Goal: Transaction & Acquisition: Book appointment/travel/reservation

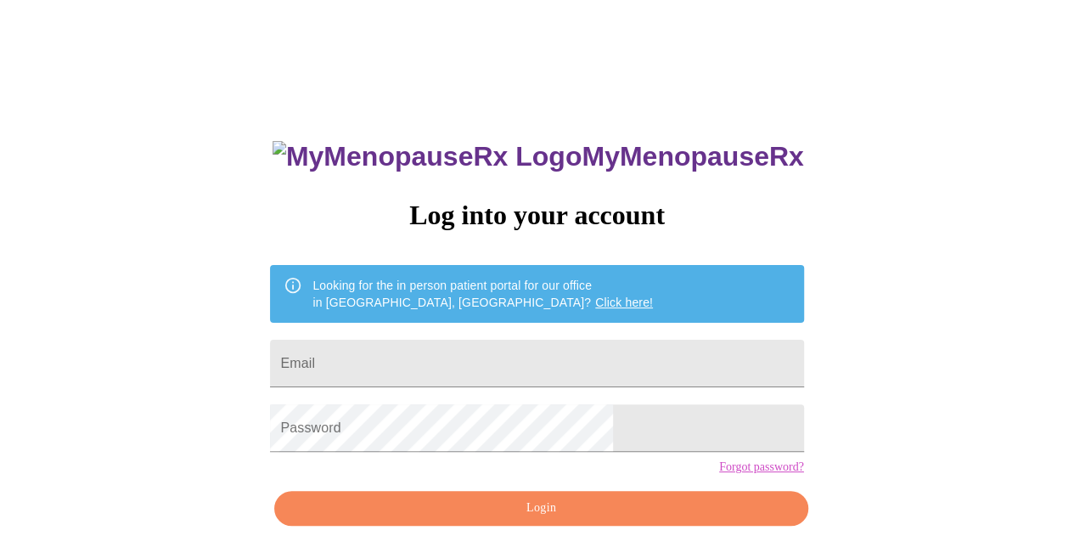
type input "[EMAIL_ADDRESS][DOMAIN_NAME]"
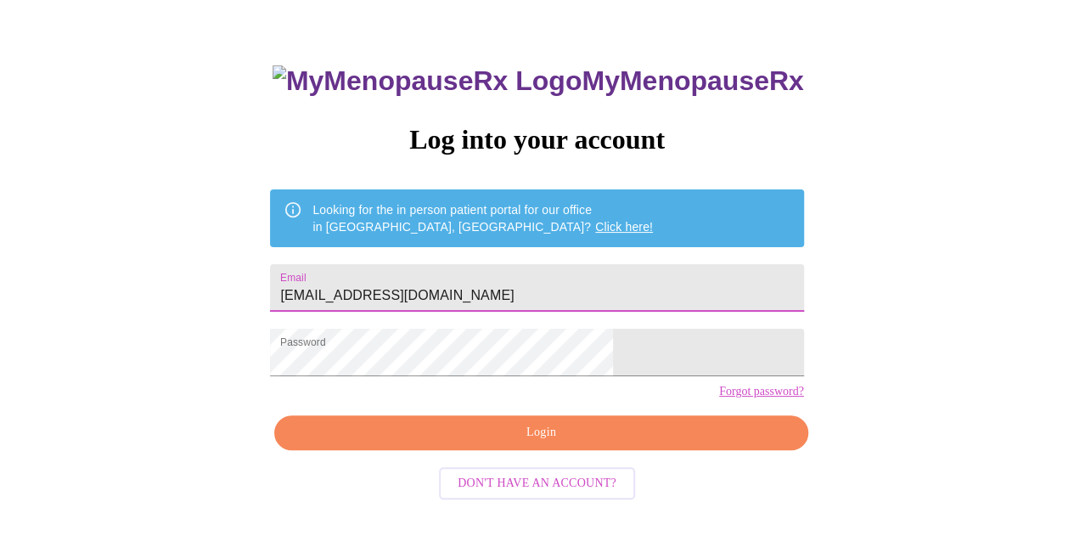
click at [477, 443] on span "Login" at bounding box center [541, 432] width 494 height 21
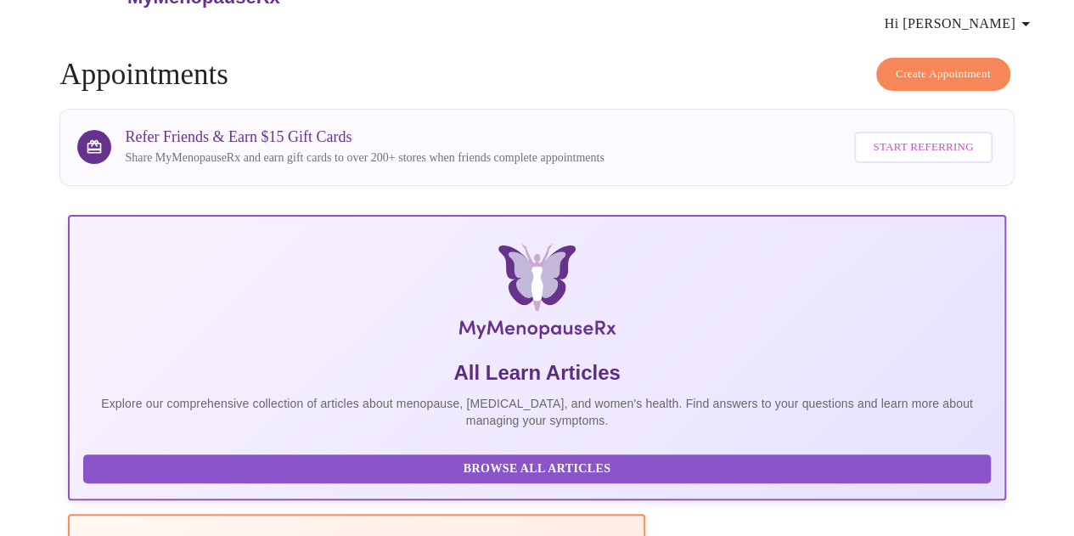
scroll to position [75, 0]
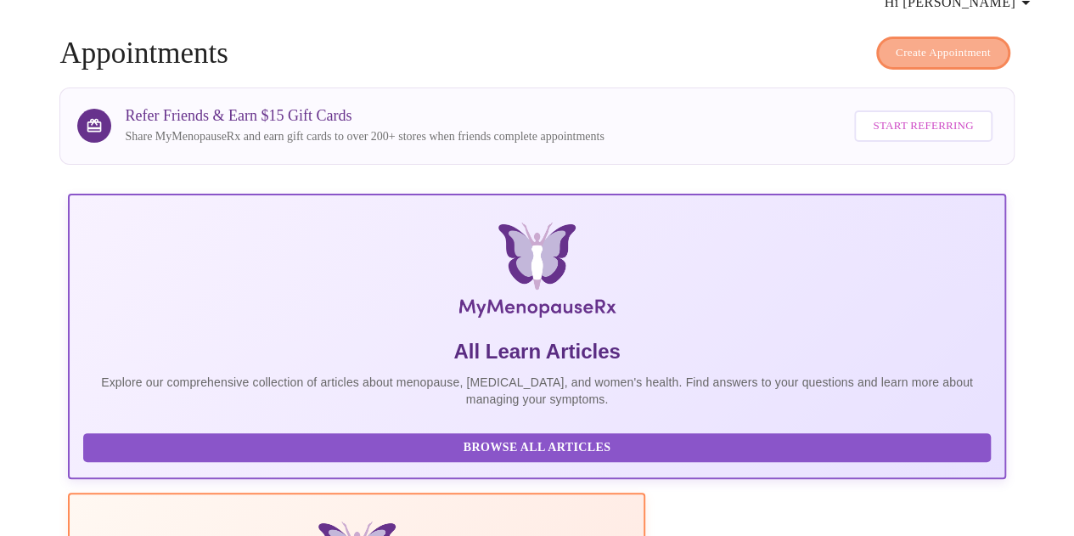
click at [964, 43] on span "Create Appointment" at bounding box center [943, 53] width 95 height 20
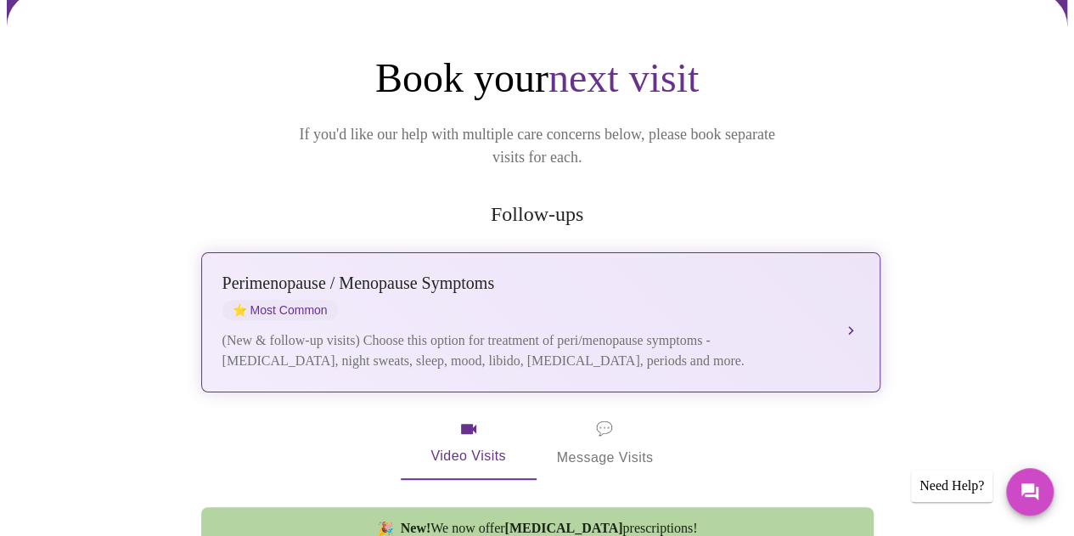
click at [452, 330] on div "(New & follow-up visits) Choose this option for treatment of peri/menopause sym…" at bounding box center [523, 350] width 603 height 41
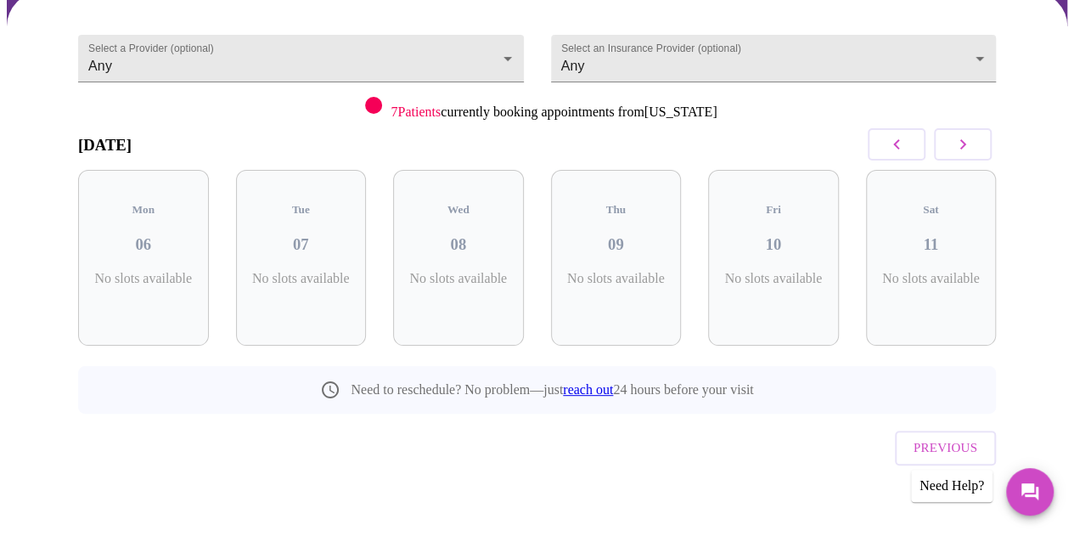
scroll to position [131, 0]
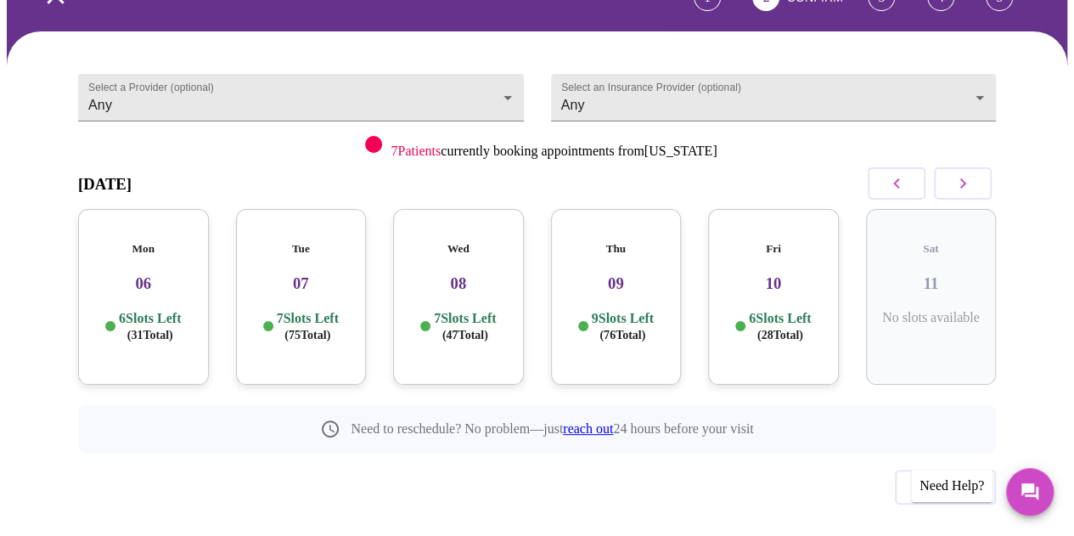
click at [182, 274] on h3 "06" at bounding box center [144, 283] width 104 height 19
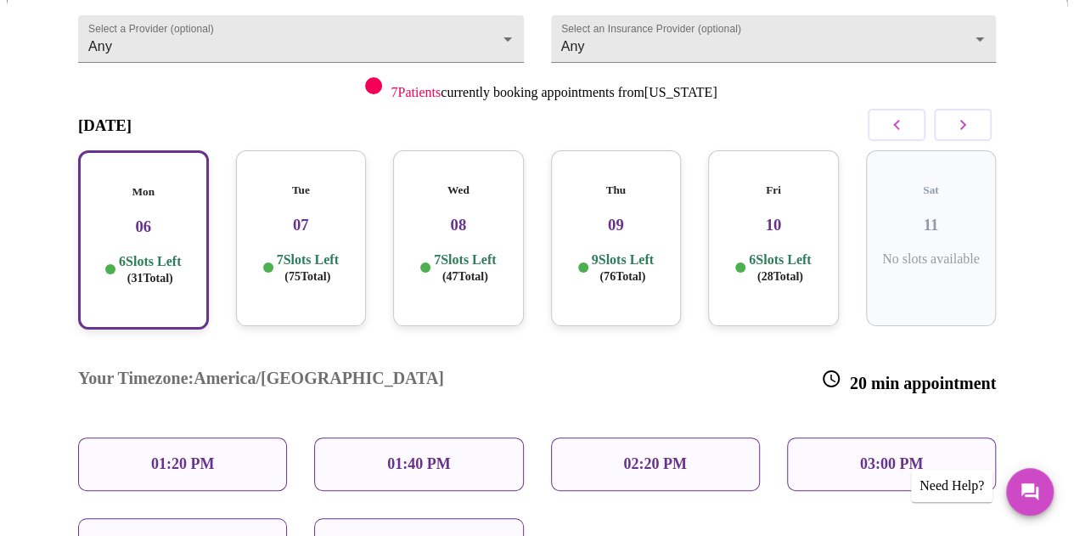
scroll to position [216, 0]
